Goal: Register for event/course

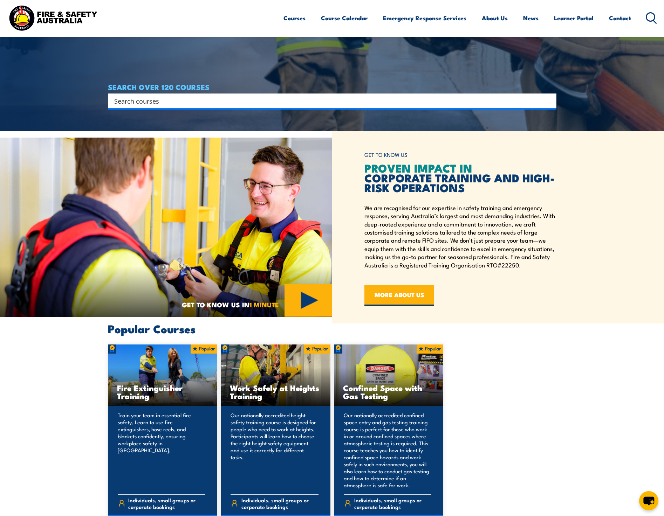
scroll to position [525, 0]
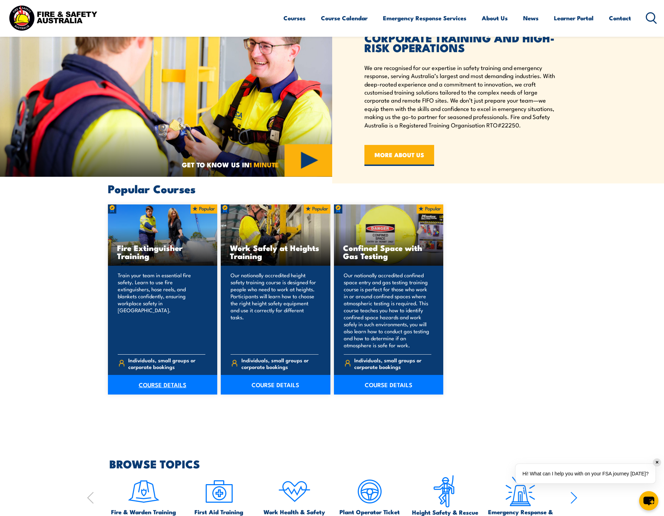
click at [162, 383] on link "COURSE DETAILS" at bounding box center [163, 385] width 110 height 20
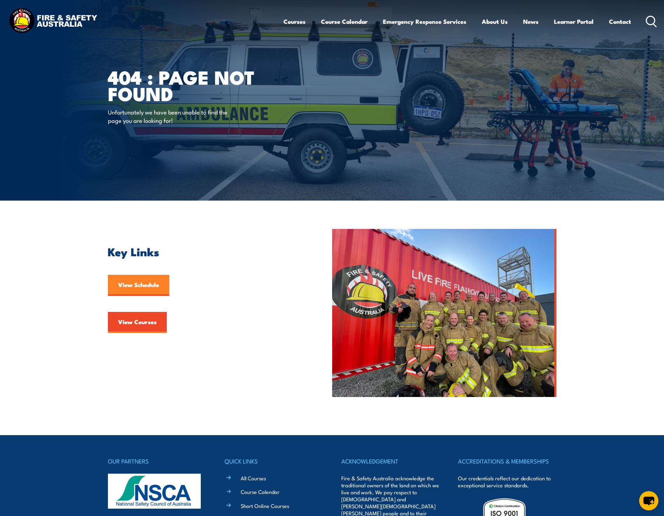
click at [141, 284] on link "View Schedule" at bounding box center [138, 285] width 61 height 21
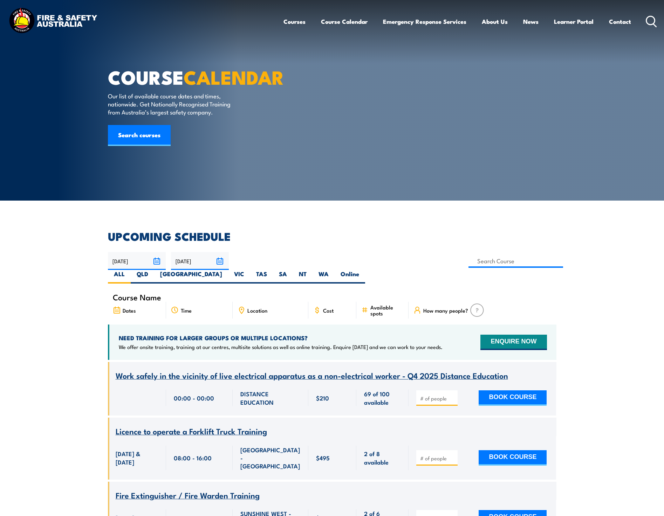
click at [312, 270] on label "NT" at bounding box center [303, 277] width 20 height 14
click at [311, 270] on input "NT" at bounding box center [308, 272] width 5 height 5
radio input "true"
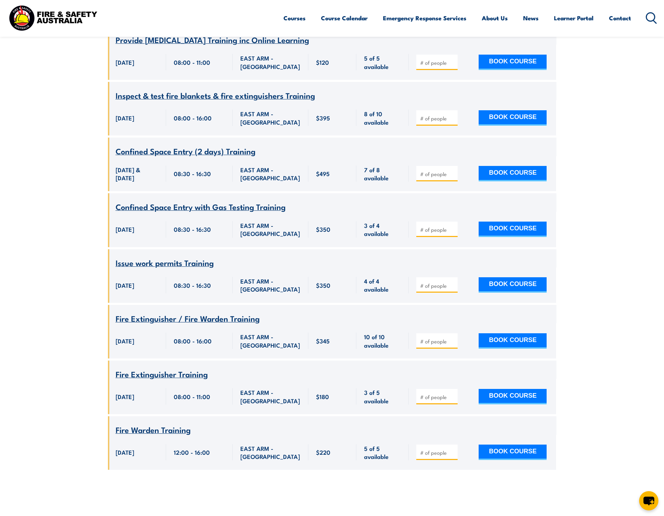
scroll to position [1807, 0]
